Goal: Task Accomplishment & Management: Manage account settings

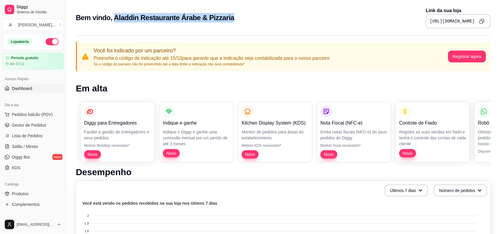
drag, startPoint x: 236, startPoint y: 15, endPoint x: 112, endPoint y: 25, distance: 124.6
click at [112, 25] on div "Bem vindo, Aladdin Restaurante Árabe & Pizzaria Link da sua loja [URL][DOMAIN_N…" at bounding box center [283, 17] width 415 height 21
copy h2 "Aladdin Restaurante Árabe & Pizzaria"
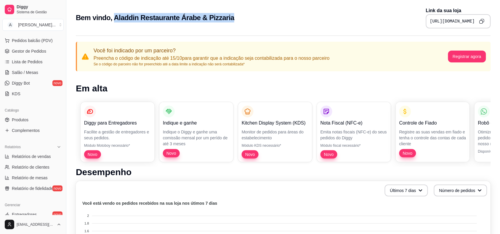
click at [404, 21] on icon "Copy to clipboard" at bounding box center [481, 21] width 5 height 5
click at [404, 59] on button "Registrar agora" at bounding box center [467, 57] width 37 height 12
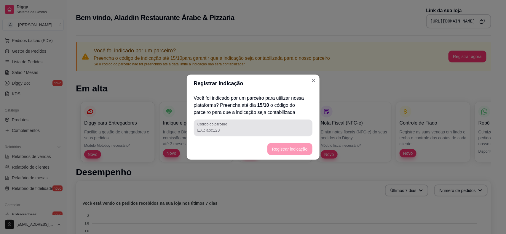
click at [220, 131] on input "Código do parceiro" at bounding box center [252, 130] width 111 height 6
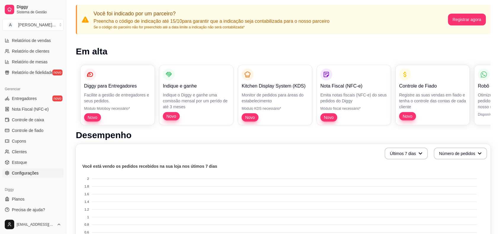
scroll to position [192, 0]
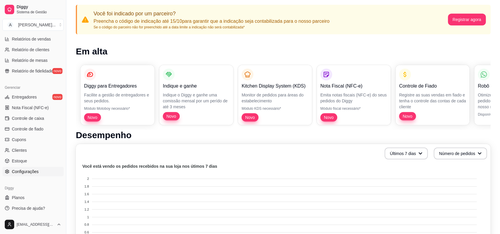
click at [30, 171] on span "Configurações" at bounding box center [25, 172] width 27 height 6
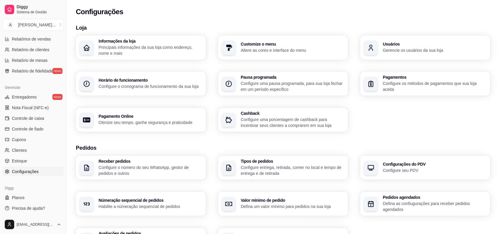
click at [121, 42] on h3 "Informações da loja" at bounding box center [151, 41] width 104 height 4
click at [121, 51] on p "Principais informações da sua loja como endereço, nome e mais" at bounding box center [150, 50] width 101 height 12
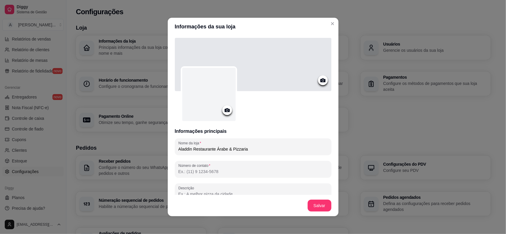
click at [214, 169] on input "Número de contato" at bounding box center [252, 172] width 149 height 6
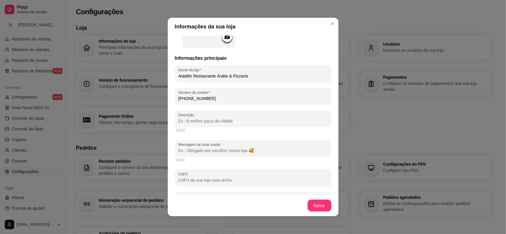
scroll to position [74, 0]
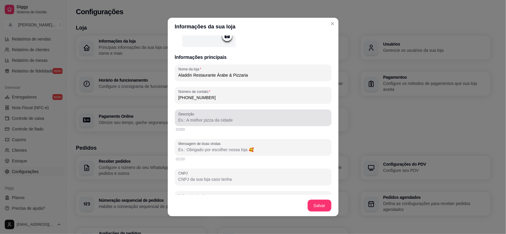
type input "[PHONE_NUMBER]"
click at [195, 122] on input "Descrição" at bounding box center [252, 120] width 149 height 6
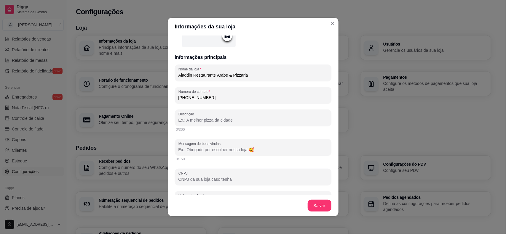
click at [195, 119] on input "Descrição" at bounding box center [252, 120] width 149 height 6
paste input "Bem-vindo ao nosso restaurante árabe, onde a verdadeira essência da culinária d…"
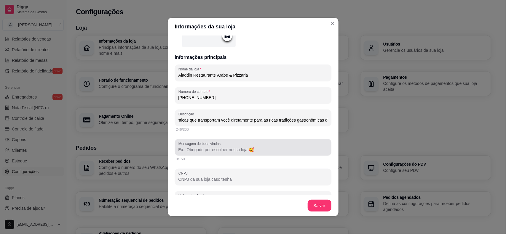
type input "Bem-vindo ao nosso restaurante árabe, onde a verdadeira essência da culinária d…"
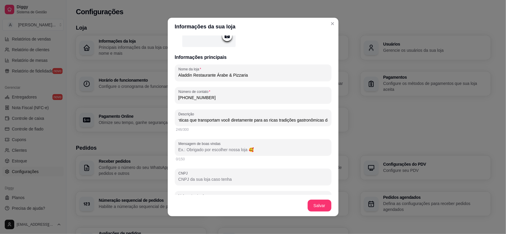
click at [195, 151] on input "Mensagem de boas vindas" at bounding box center [252, 150] width 149 height 6
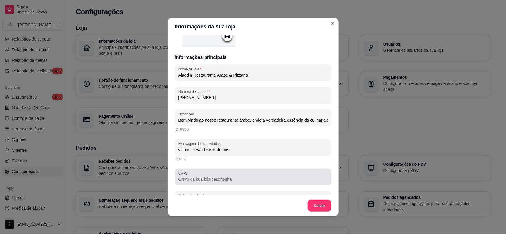
type input "vc nunca vai desistir de nos"
click at [198, 178] on input "CNPJ" at bounding box center [252, 180] width 149 height 6
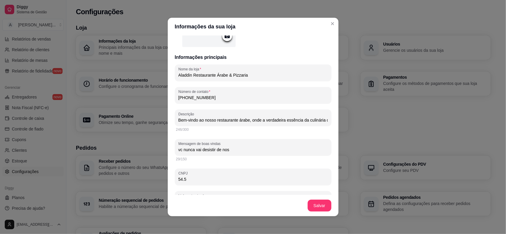
click at [196, 178] on input "54.5" at bounding box center [252, 180] width 149 height 6
type input "54.546.786/0001-76"
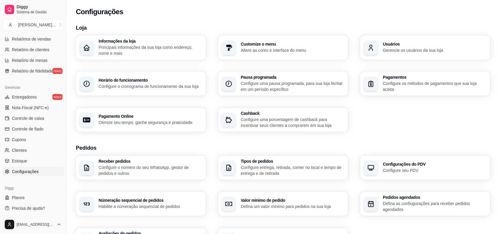
click at [149, 80] on h3 "Horário de funcionamento" at bounding box center [151, 80] width 104 height 4
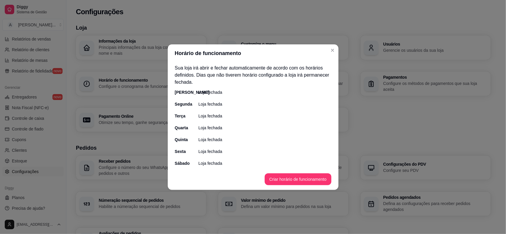
click at [221, 92] on div "[PERSON_NAME] fechada" at bounding box center [253, 92] width 156 height 6
click at [219, 91] on p "Loja fechada" at bounding box center [211, 92] width 24 height 6
click at [294, 177] on button "Criar horário de funcionamento" at bounding box center [297, 180] width 65 height 12
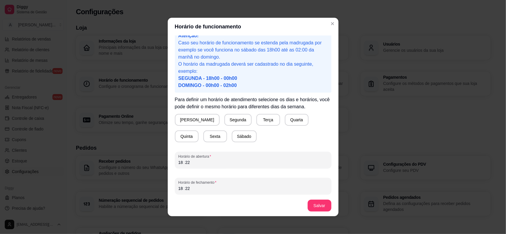
scroll to position [11, 0]
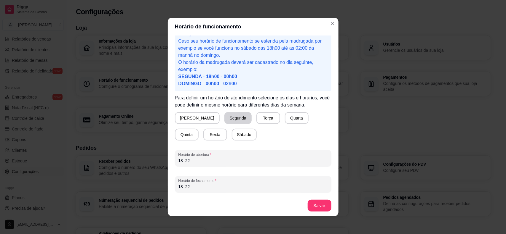
click at [224, 119] on button "Segunda" at bounding box center [237, 118] width 27 height 12
click at [255, 118] on button "Terça" at bounding box center [267, 118] width 24 height 12
click at [284, 120] on button "Quarta" at bounding box center [295, 119] width 23 height 12
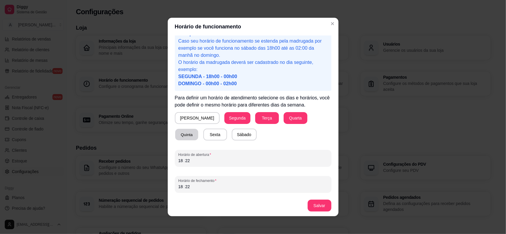
click at [198, 129] on button "Quinta" at bounding box center [186, 135] width 23 height 12
click at [204, 134] on button "Sexta" at bounding box center [215, 135] width 23 height 12
click at [232, 137] on button "Sábado" at bounding box center [244, 135] width 24 height 12
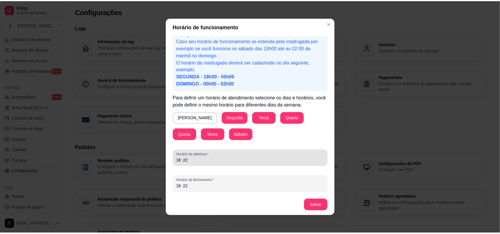
scroll to position [1, 0]
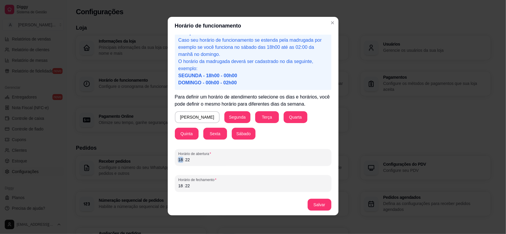
drag, startPoint x: 179, startPoint y: 159, endPoint x: 171, endPoint y: 159, distance: 7.4
click at [171, 160] on div "Atenção! Caso seu horário de funcionamento se estenda pela madrugada por exempl…" at bounding box center [253, 115] width 171 height 160
click at [175, 185] on div "Horário de fechamento 18 : 22" at bounding box center [253, 183] width 156 height 17
click at [185, 186] on div "22" at bounding box center [188, 186] width 6 height 6
click at [170, 186] on div "Atenção! Caso seu horário de funcionamento se estenda pela madrugada por exempl…" at bounding box center [253, 115] width 171 height 160
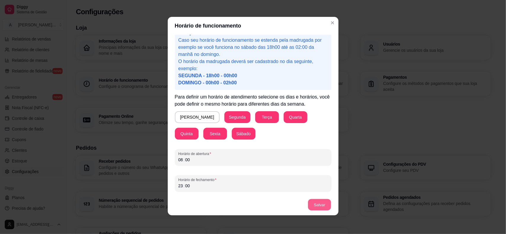
click at [319, 187] on button "Salvar" at bounding box center [319, 205] width 23 height 12
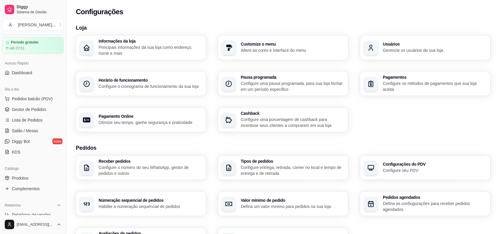
scroll to position [7, 0]
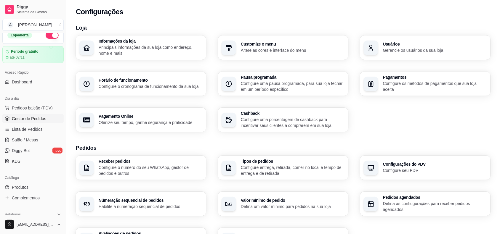
click at [27, 120] on span "Gestor de Pedidos" at bounding box center [29, 119] width 34 height 6
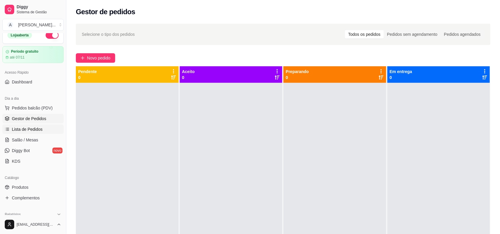
click at [28, 127] on span "Lista de Pedidos" at bounding box center [27, 130] width 31 height 6
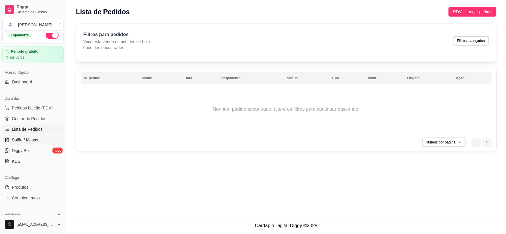
click at [29, 140] on span "Salão / Mesas" at bounding box center [25, 140] width 26 height 6
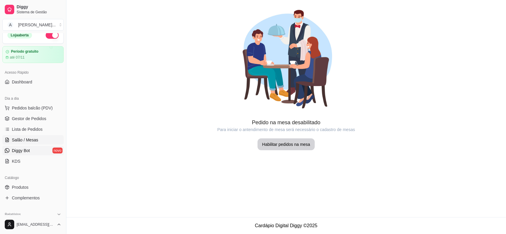
click at [25, 151] on span "Diggy Bot" at bounding box center [21, 151] width 18 height 6
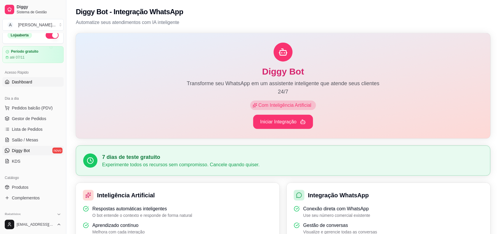
click at [20, 86] on link "Dashboard" at bounding box center [32, 81] width 61 height 9
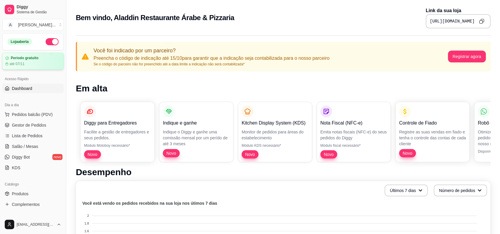
click at [21, 60] on div "Período gratuito até 07/11" at bounding box center [32, 61] width 55 height 10
click at [35, 24] on div "Aladdin Resta ..." at bounding box center [37, 25] width 38 height 6
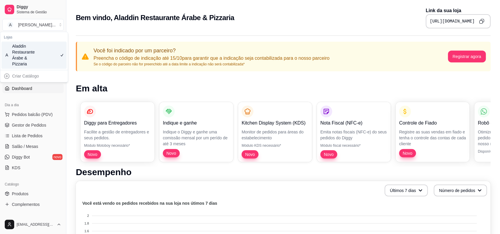
click at [30, 49] on div "Aladdin Restaurante Árabe & Pizzaria" at bounding box center [25, 56] width 27 height 24
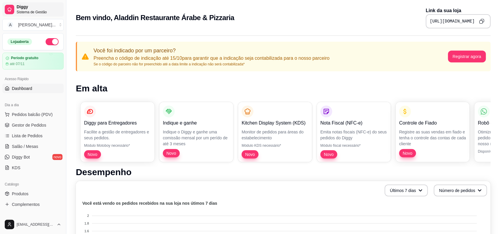
click at [24, 8] on span "Diggy" at bounding box center [39, 6] width 45 height 5
click at [31, 9] on div "Diggy Sistema de Gestão" at bounding box center [39, 9] width 45 height 10
click at [404, 56] on button "Registrar agora" at bounding box center [467, 57] width 37 height 12
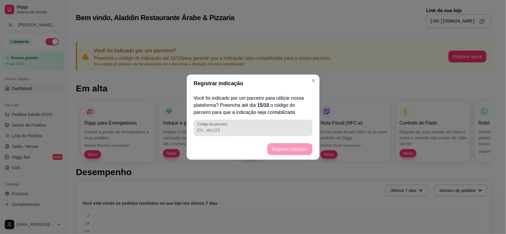
click at [242, 130] on input "Código do parceiro" at bounding box center [252, 130] width 111 height 6
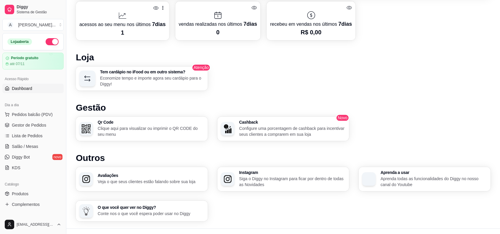
scroll to position [324, 0]
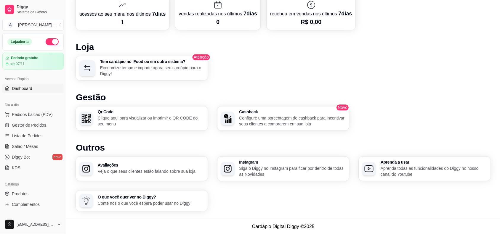
click at [144, 113] on h3 "Qr Code" at bounding box center [151, 112] width 107 height 4
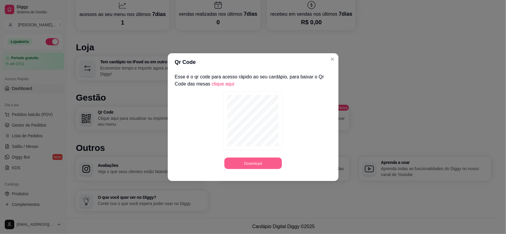
click at [254, 166] on button "Download" at bounding box center [252, 164] width 57 height 12
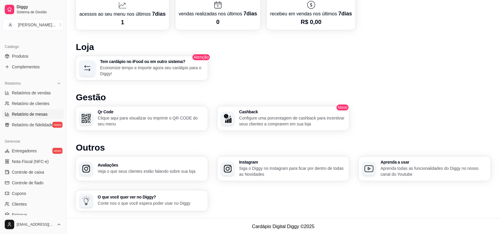
scroll to position [118, 0]
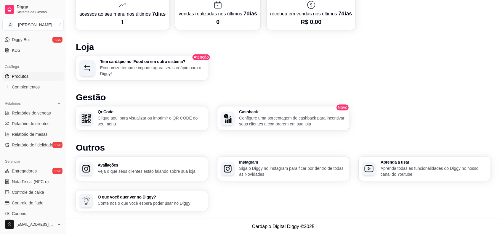
click at [24, 76] on span "Produtos" at bounding box center [20, 76] width 17 height 6
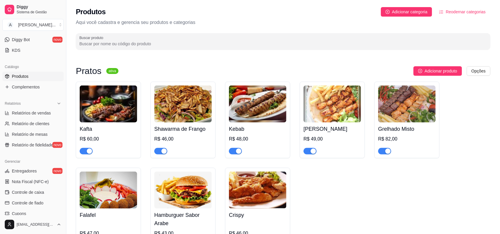
click at [92, 141] on div "R$ 60,00" at bounding box center [108, 139] width 57 height 7
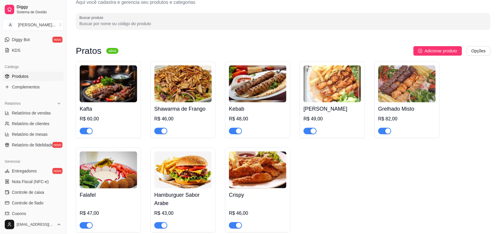
scroll to position [37, 0]
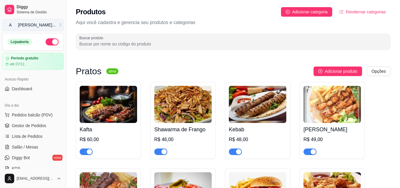
click at [42, 20] on button "A Aladdin Resta ..." at bounding box center [32, 25] width 61 height 12
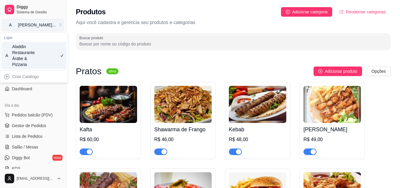
click at [42, 21] on button "A Aladdin Resta ..." at bounding box center [32, 25] width 61 height 12
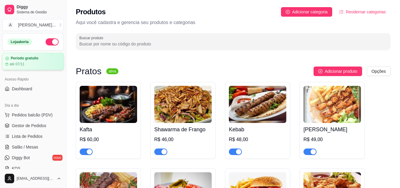
click at [29, 60] on article "Período gratuito" at bounding box center [25, 58] width 28 height 4
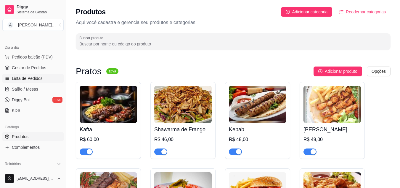
scroll to position [59, 0]
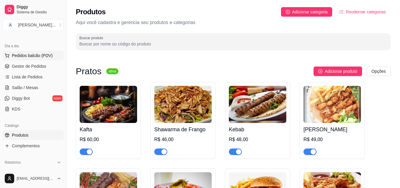
click at [28, 57] on span "Pedidos balcão (PDV)" at bounding box center [32, 55] width 41 height 6
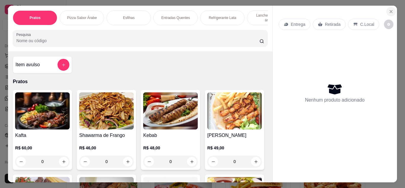
click at [391, 9] on icon "Close" at bounding box center [390, 11] width 5 height 5
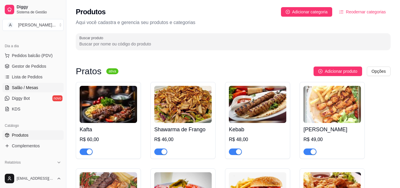
click at [33, 87] on span "Salão / Mesas" at bounding box center [25, 87] width 26 height 6
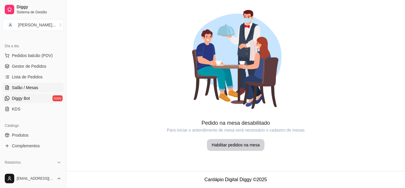
click at [24, 96] on span "Diggy Bot" at bounding box center [21, 98] width 18 height 6
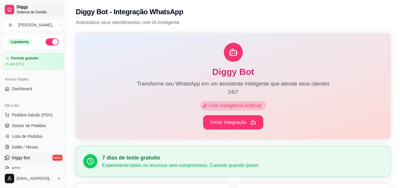
click at [26, 11] on span "Sistema de Gestão" at bounding box center [39, 12] width 45 height 5
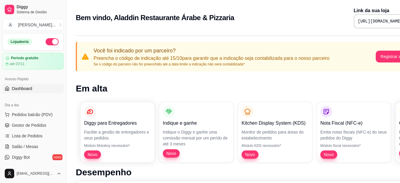
click at [358, 23] on pre "[URL][DOMAIN_NAME]" at bounding box center [380, 21] width 45 height 6
click at [358, 22] on pre "[URL][DOMAIN_NAME]" at bounding box center [380, 21] width 45 height 6
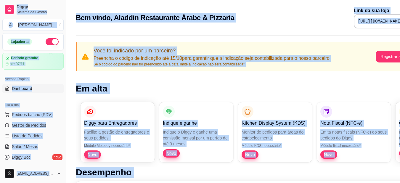
click at [358, 23] on pre "[URL][DOMAIN_NAME]" at bounding box center [380, 21] width 45 height 6
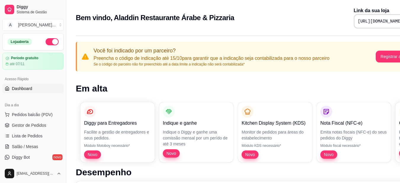
scroll to position [0, 27]
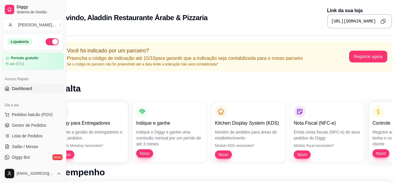
drag, startPoint x: 303, startPoint y: 22, endPoint x: 404, endPoint y: 25, distance: 101.4
click at [374, 25] on html "Diggy Sistema de Gestão A Aladdin Resta ... Loja aberta Período gratuito até 07…" at bounding box center [173, 91] width 400 height 183
click at [383, 21] on icon "Copy to clipboard" at bounding box center [383, 21] width 5 height 5
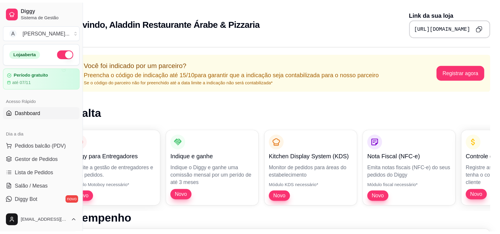
scroll to position [0, 0]
